Goal: Information Seeking & Learning: Learn about a topic

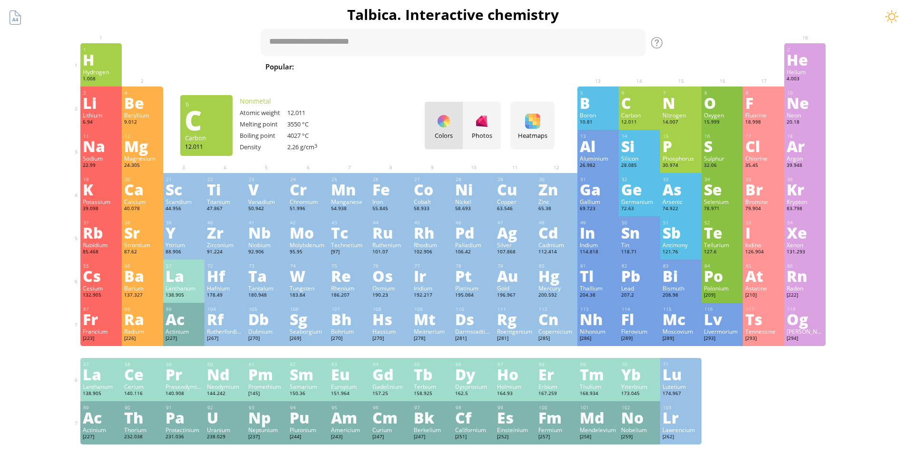
click at [637, 107] on div "C" at bounding box center [639, 102] width 37 height 15
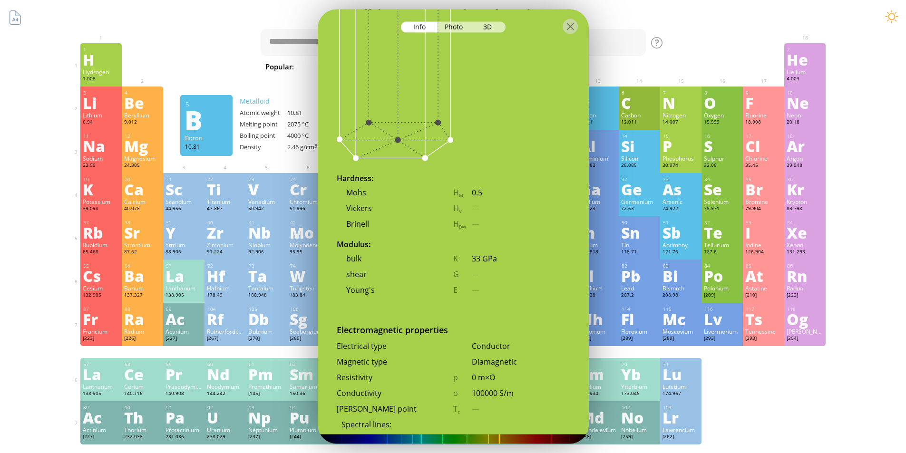
scroll to position [1480, 0]
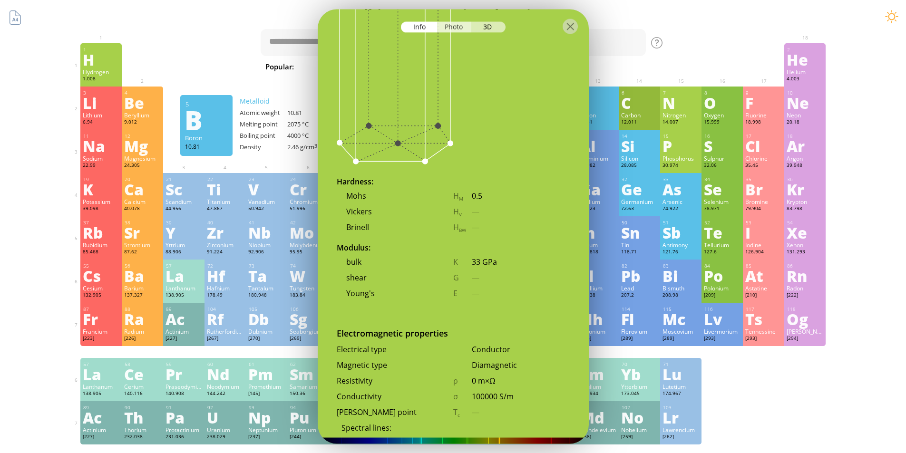
click at [448, 29] on div "Photo" at bounding box center [454, 26] width 34 height 11
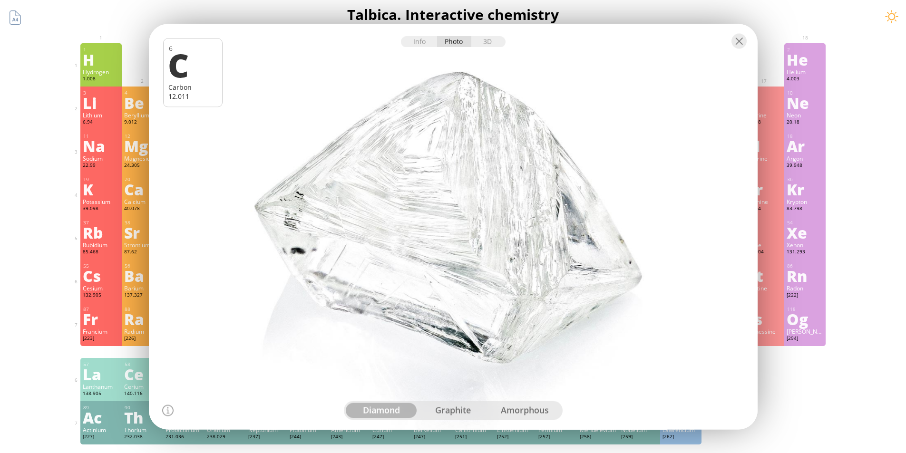
click at [458, 409] on div "graphite" at bounding box center [453, 410] width 72 height 15
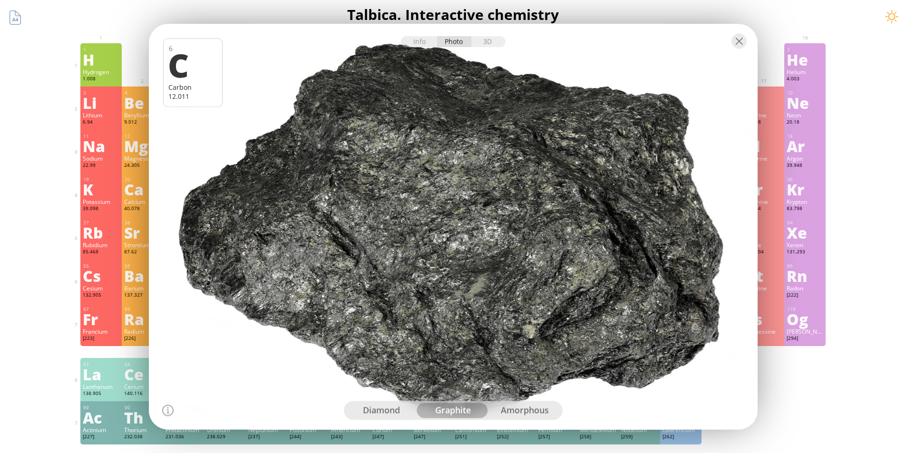
click at [514, 411] on div "amorphous" at bounding box center [525, 410] width 72 height 15
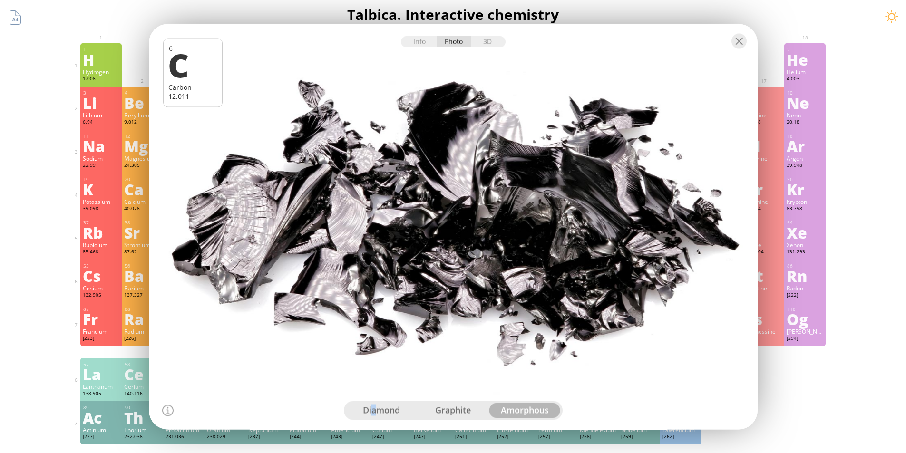
click at [374, 409] on div "diamond" at bounding box center [382, 410] width 72 height 15
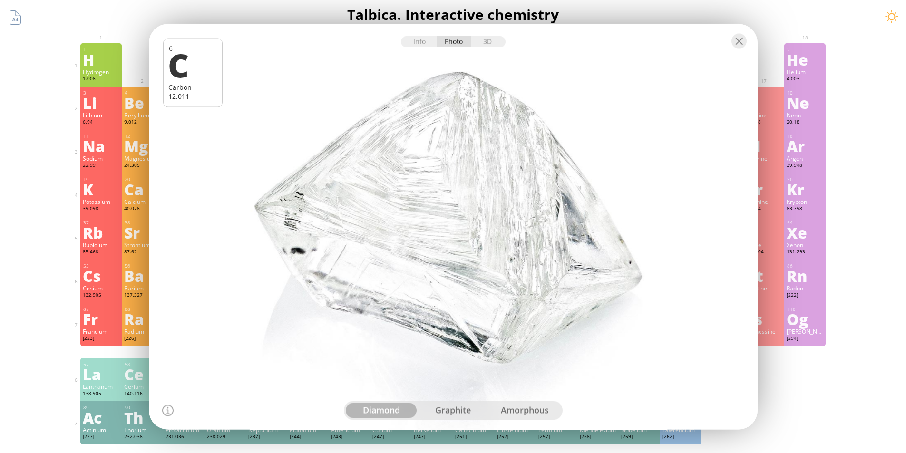
click at [586, 350] on div at bounding box center [452, 227] width 615 height 410
click at [732, 37] on div at bounding box center [738, 40] width 15 height 15
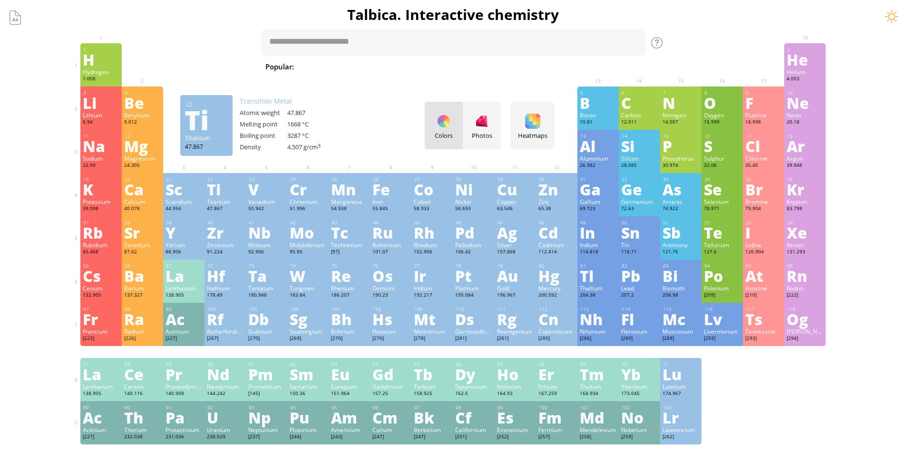
click at [230, 197] on div "22 Ti Titanium 47.867 −2, −1, 0, +1, +2, +3, +4 −2, −1, 0, +1, +2, +3, +4 1668 …" at bounding box center [224, 194] width 41 height 43
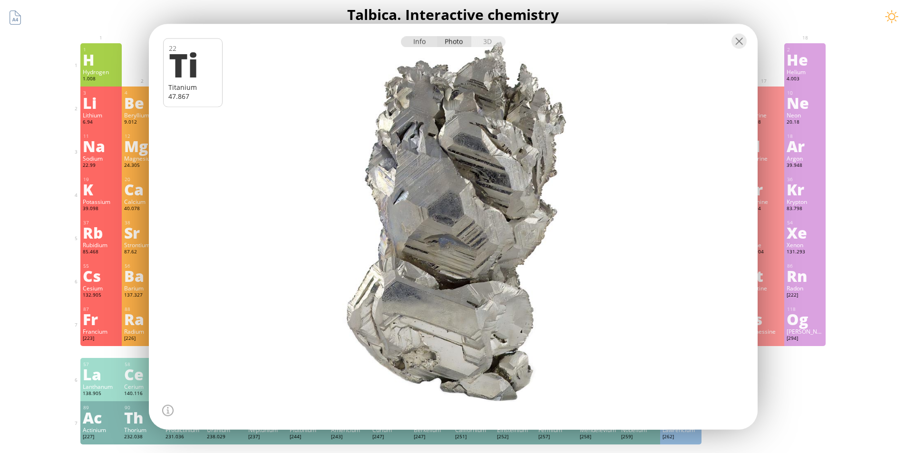
click at [422, 43] on div "Info" at bounding box center [419, 41] width 37 height 11
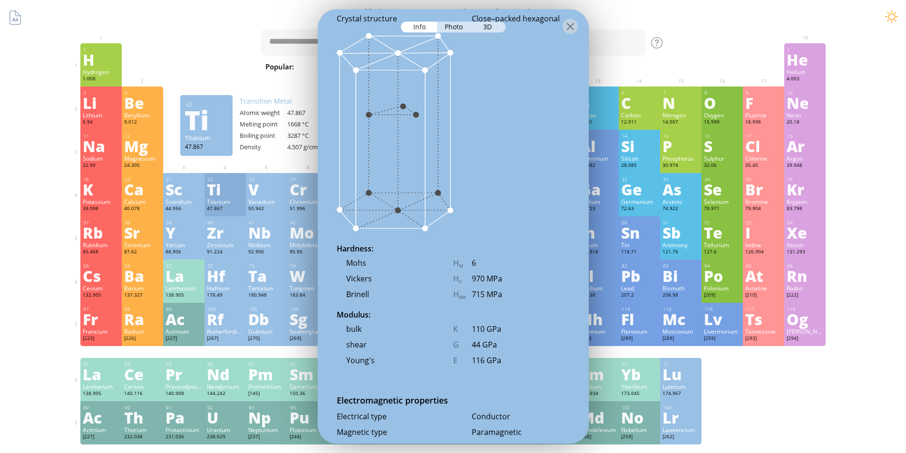
scroll to position [1380, 0]
click at [492, 29] on div "3D" at bounding box center [488, 26] width 34 height 11
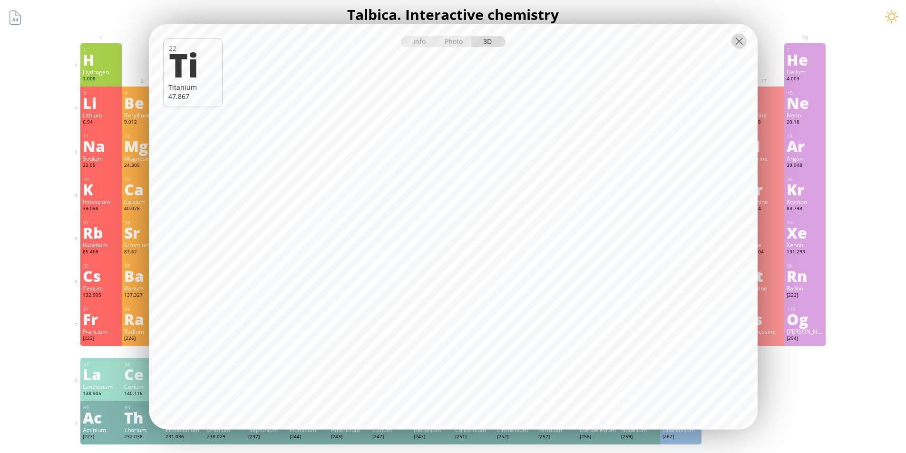
click at [732, 42] on div at bounding box center [738, 40] width 15 height 15
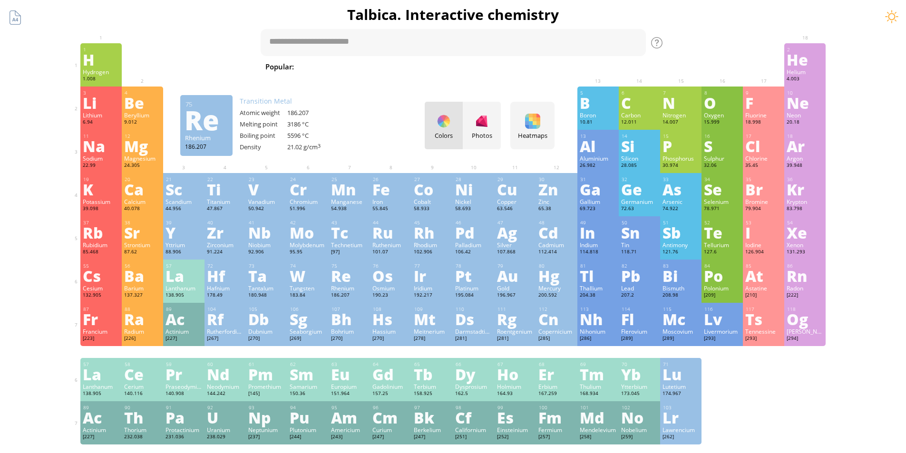
click at [338, 276] on div "Re" at bounding box center [349, 275] width 37 height 15
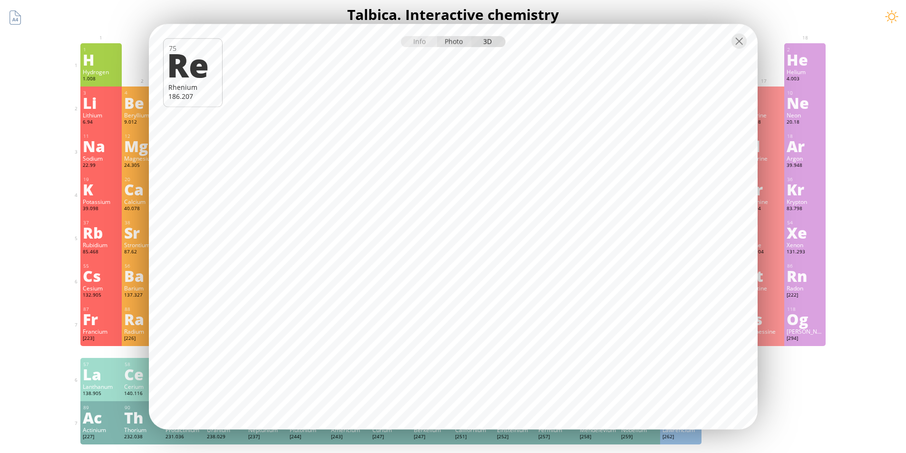
click at [454, 41] on div "Photo" at bounding box center [454, 41] width 34 height 11
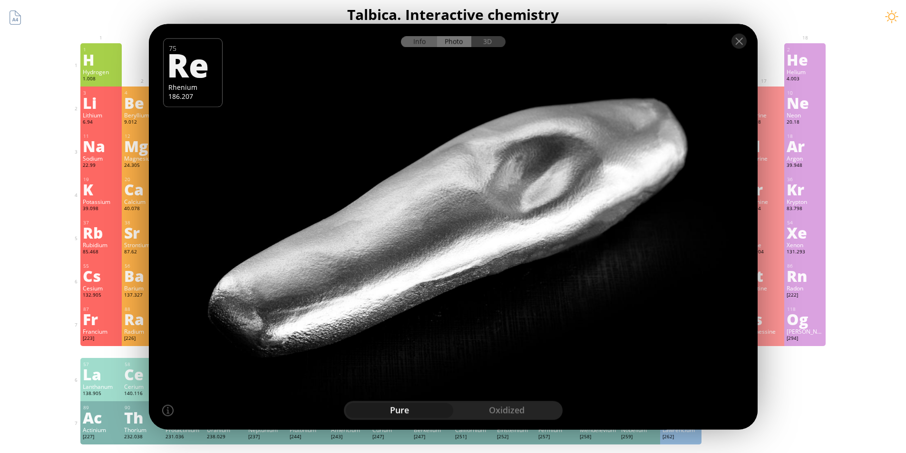
click at [415, 41] on div "Info" at bounding box center [419, 41] width 37 height 11
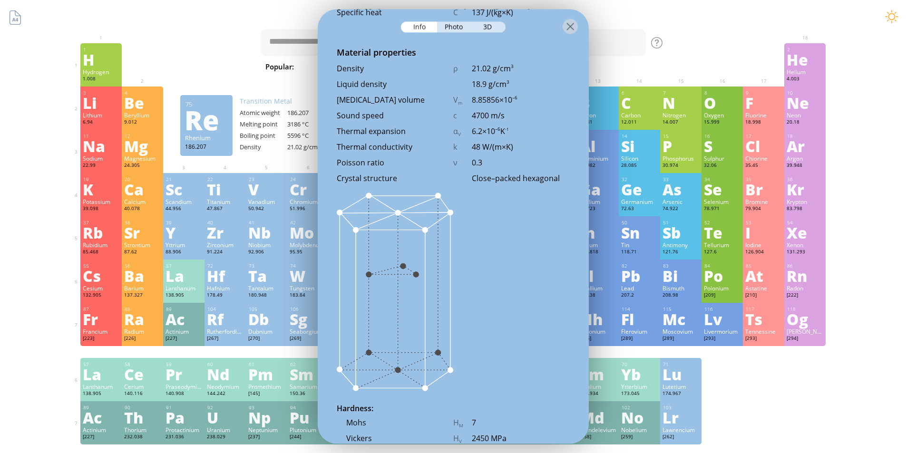
scroll to position [1277, 0]
click at [570, 29] on div at bounding box center [569, 26] width 15 height 15
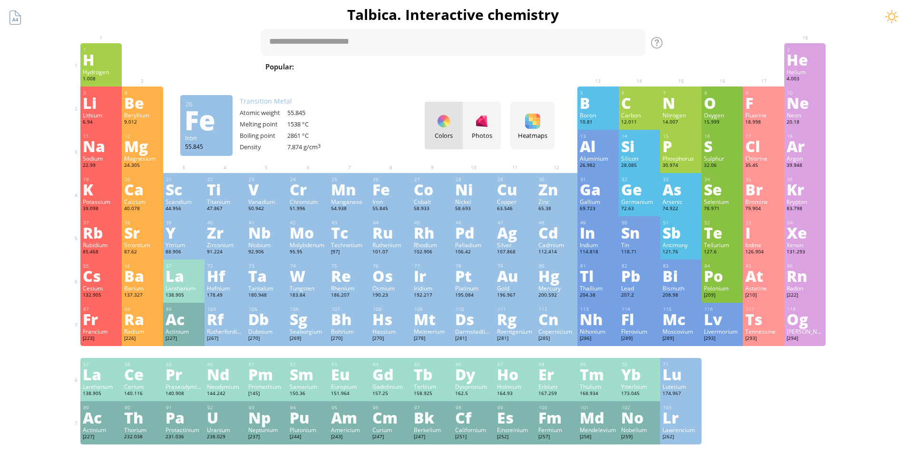
click at [389, 197] on div "Fe" at bounding box center [390, 189] width 37 height 15
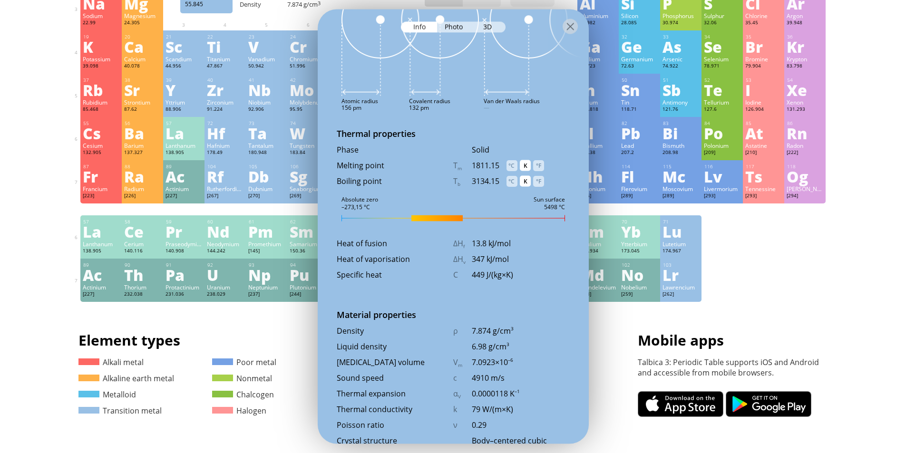
scroll to position [991, 0]
click at [513, 184] on div "°C" at bounding box center [511, 181] width 11 height 11
click at [513, 166] on div "°C" at bounding box center [511, 165] width 11 height 11
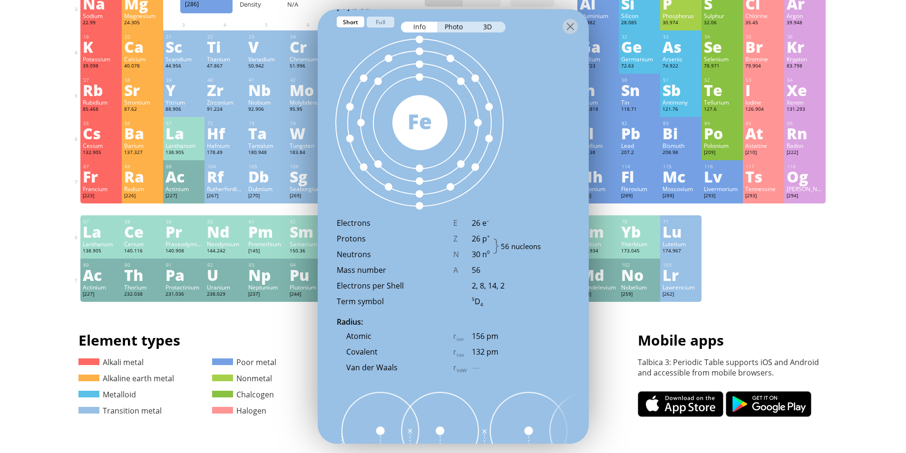
scroll to position [563, 0]
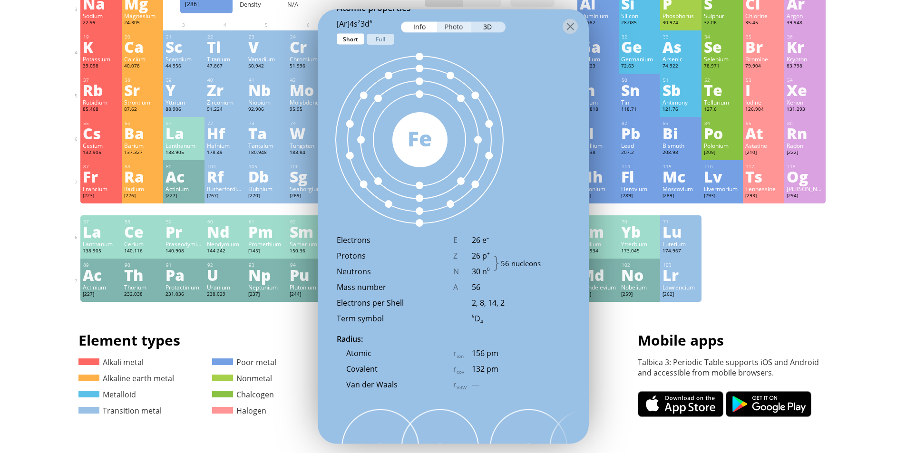
click at [449, 27] on div "Photo" at bounding box center [454, 26] width 34 height 11
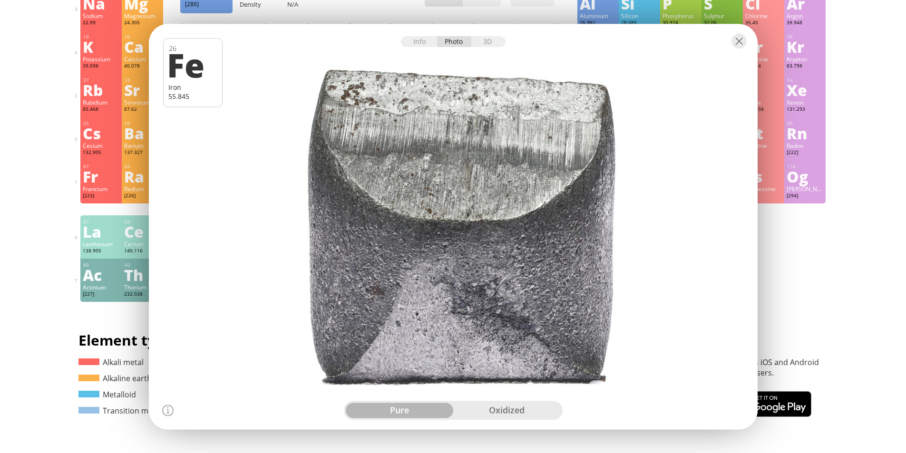
click at [507, 411] on div "oxidized" at bounding box center [506, 410] width 107 height 15
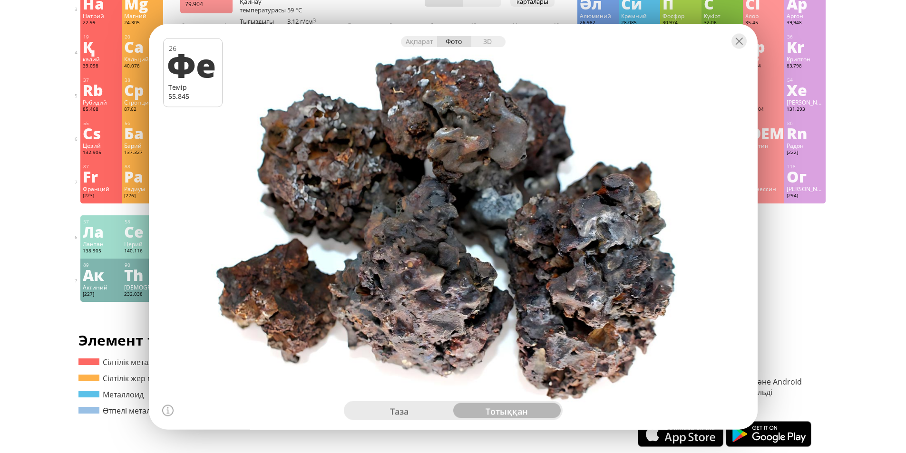
click at [395, 414] on font "таза" at bounding box center [399, 410] width 19 height 11
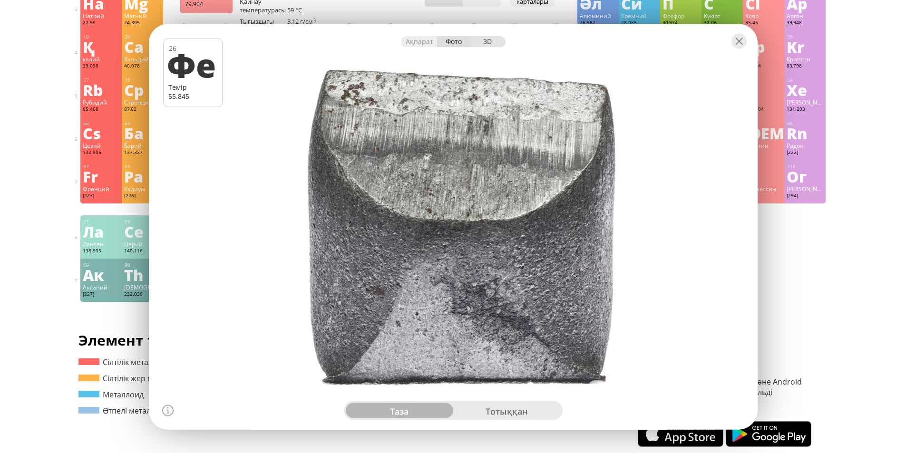
click at [488, 43] on font "3D" at bounding box center [487, 41] width 9 height 9
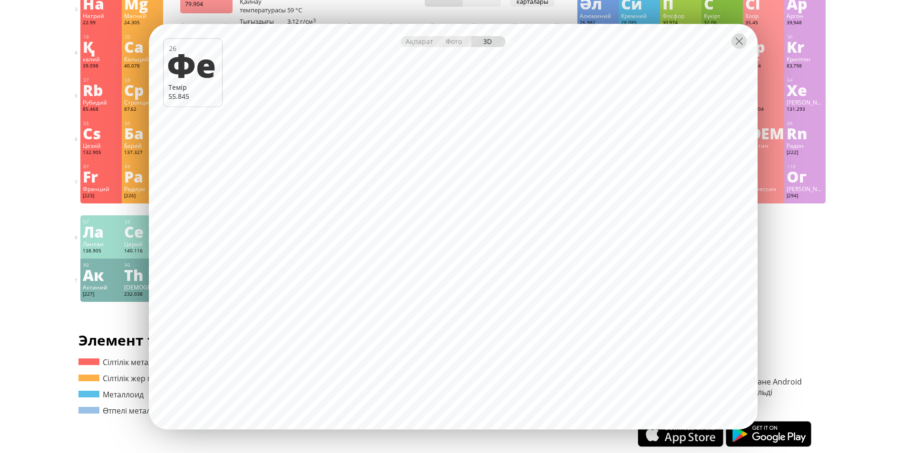
click at [732, 44] on div at bounding box center [738, 40] width 15 height 15
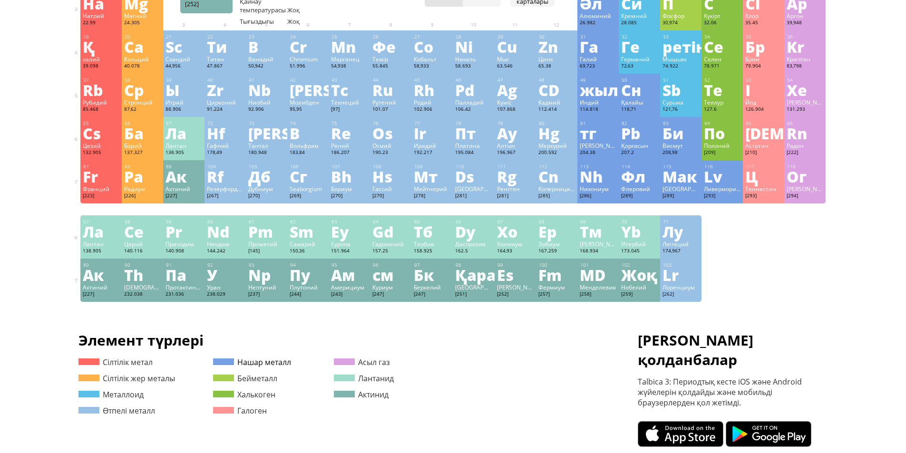
click at [230, 360] on span at bounding box center [223, 361] width 21 height 7
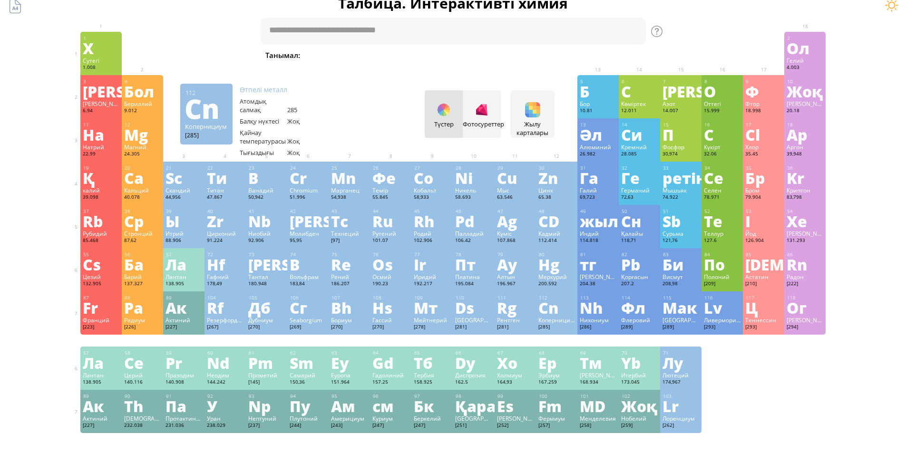
scroll to position [0, 0]
